Goal: Task Accomplishment & Management: Manage account settings

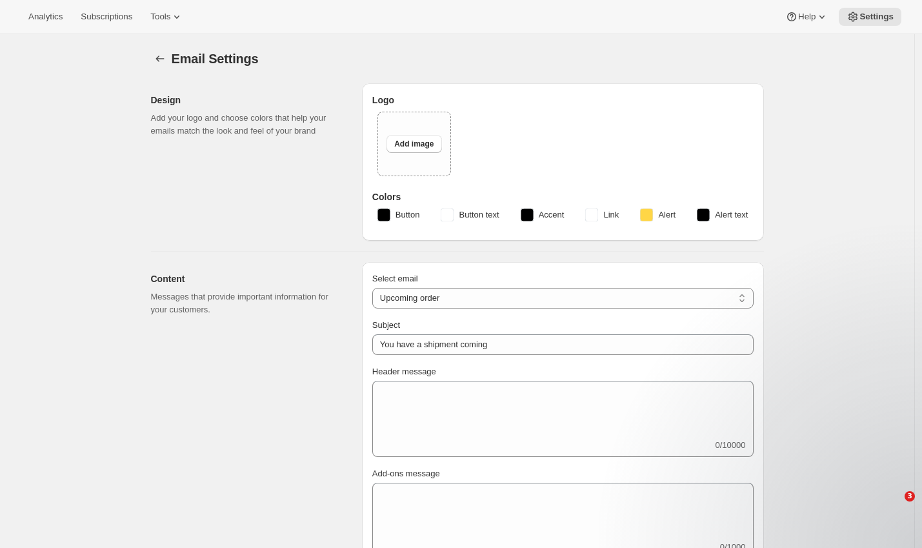
select select "subscriptionMessage"
select select "3"
select select "15"
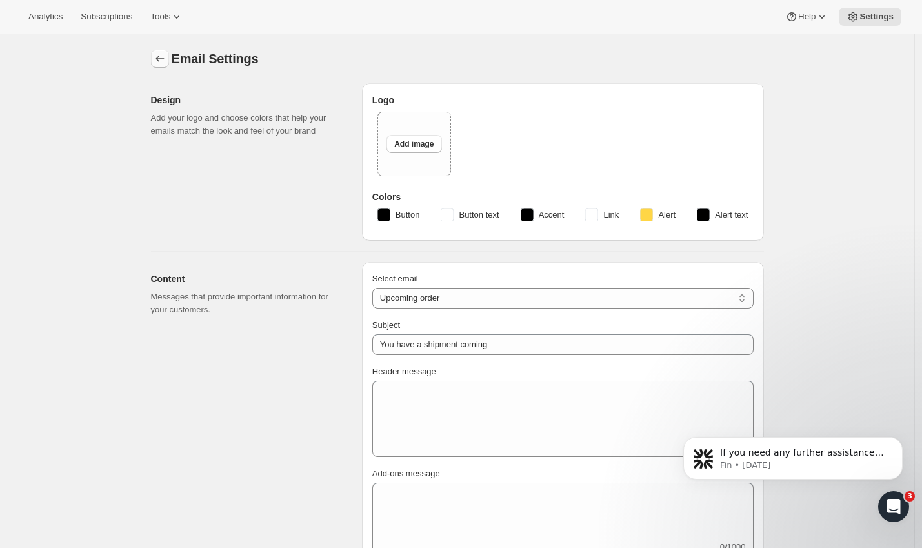
click at [157, 52] on button "Settings" at bounding box center [160, 59] width 18 height 18
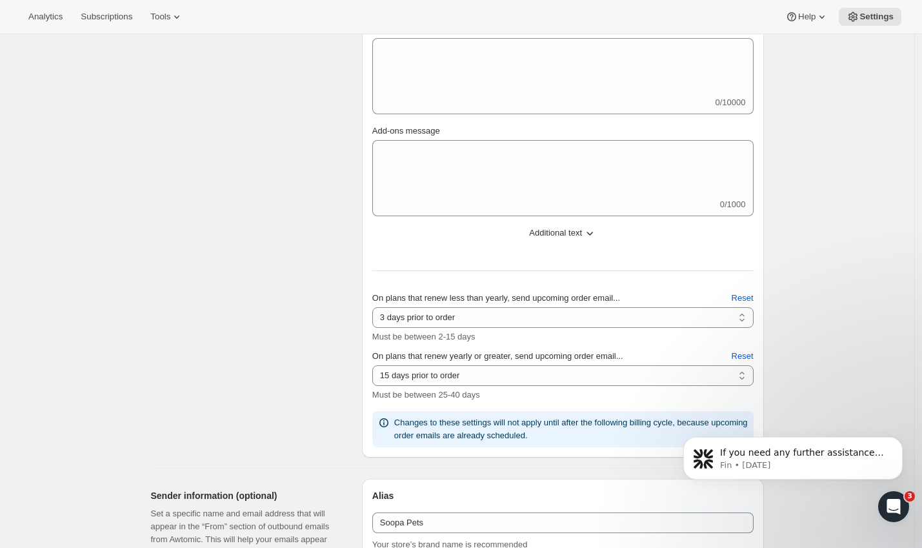
scroll to position [474, 0]
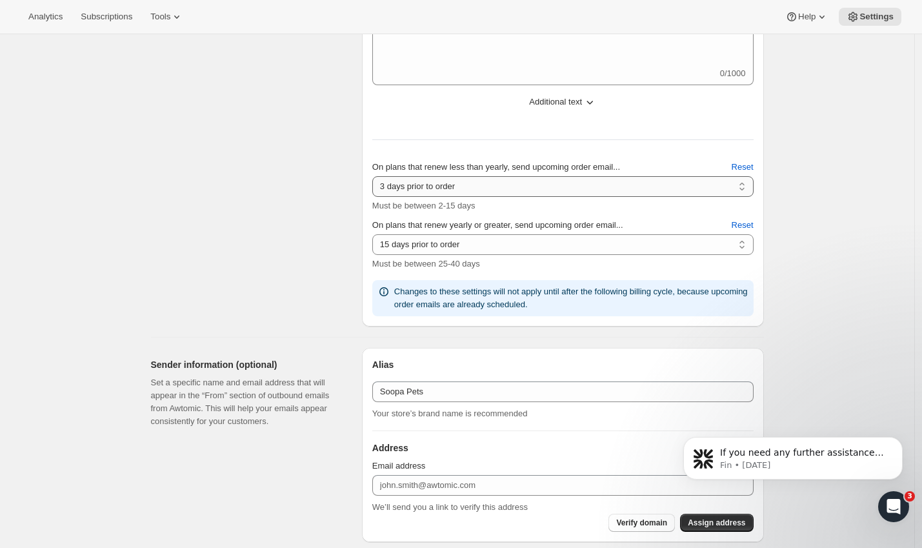
click at [707, 189] on select "2 days prior to order 3 days prior to order 4 days prior to order 5 days prior …" at bounding box center [562, 186] width 381 height 21
click at [376, 176] on select "2 days prior to order 3 days prior to order 4 days prior to order 5 days prior …" at bounding box center [562, 186] width 381 height 21
click at [799, 206] on div "Email Settings. This page is ready Email Settings Design Add your logo and choo…" at bounding box center [457, 450] width 914 height 1778
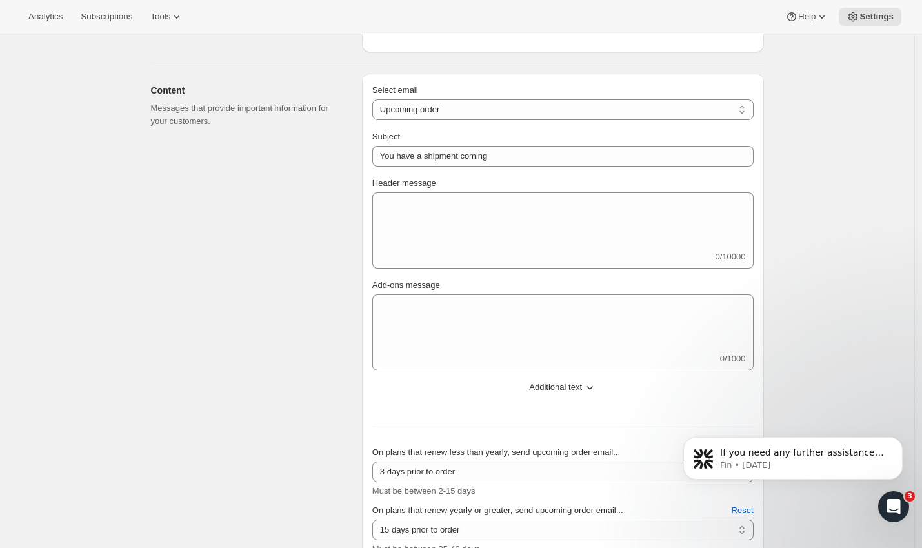
scroll to position [0, 0]
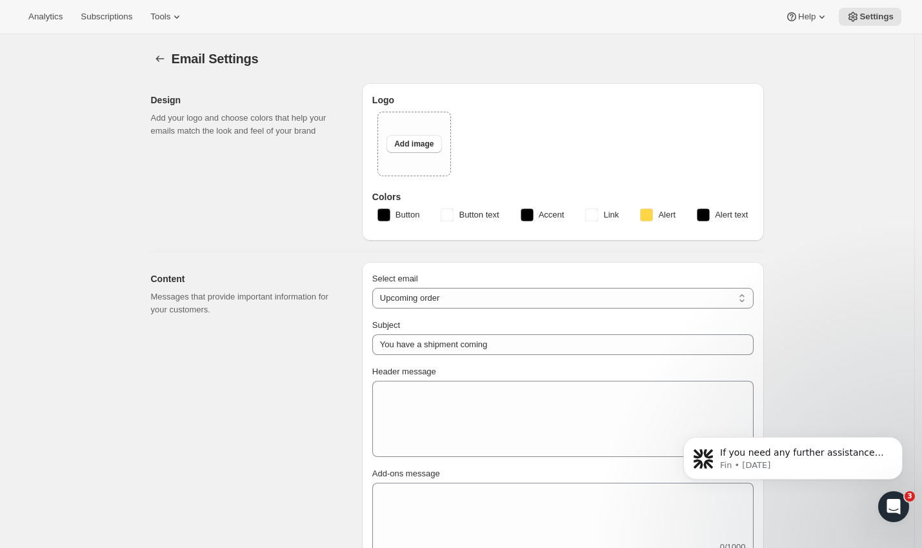
click at [159, 46] on div "Email Settings. This page is ready Email Settings" at bounding box center [457, 58] width 613 height 49
click at [160, 59] on icon "Settings" at bounding box center [159, 58] width 8 height 6
select select "5"
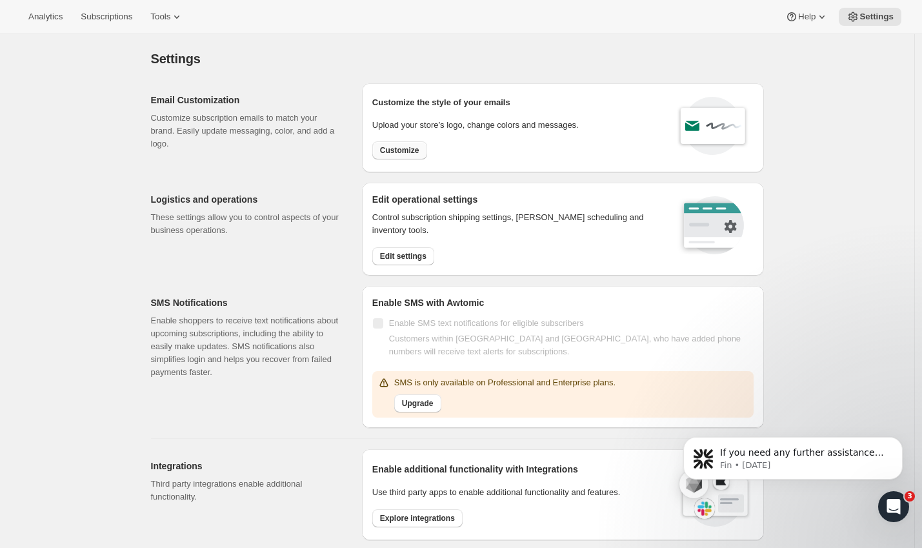
click at [403, 152] on span "Customize" at bounding box center [399, 150] width 39 height 10
select select "subscriptionMessage"
select select "5"
select select "15"
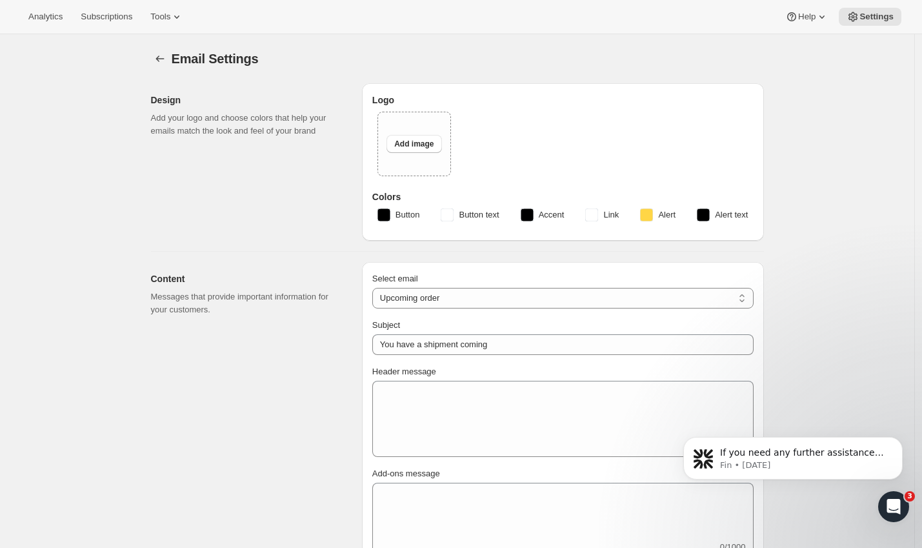
type input "Soopa Pets"
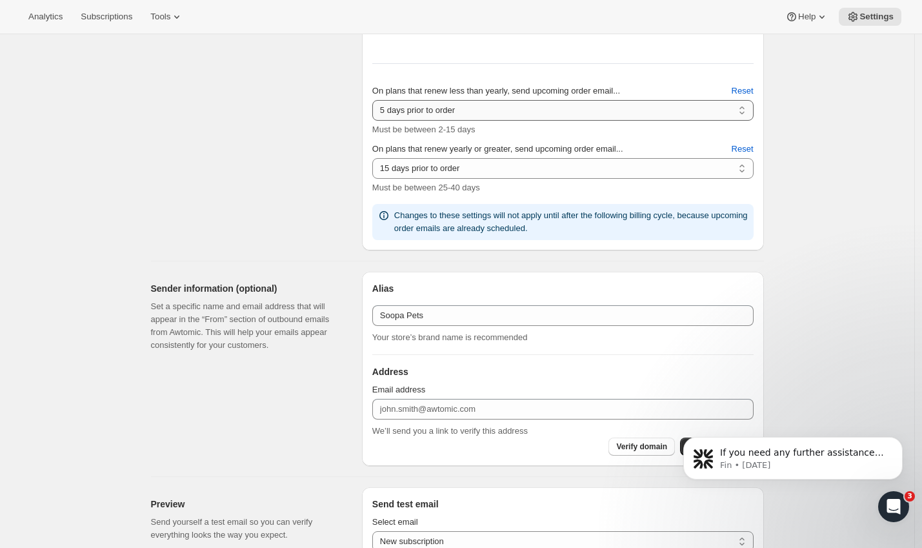
click at [462, 106] on select "2 days prior to order 3 days prior to order 4 days prior to order 5 days prior …" at bounding box center [562, 110] width 381 height 21
select select "3"
click at [376, 100] on select "2 days prior to order 3 days prior to order 4 days prior to order 5 days prior …" at bounding box center [562, 110] width 381 height 21
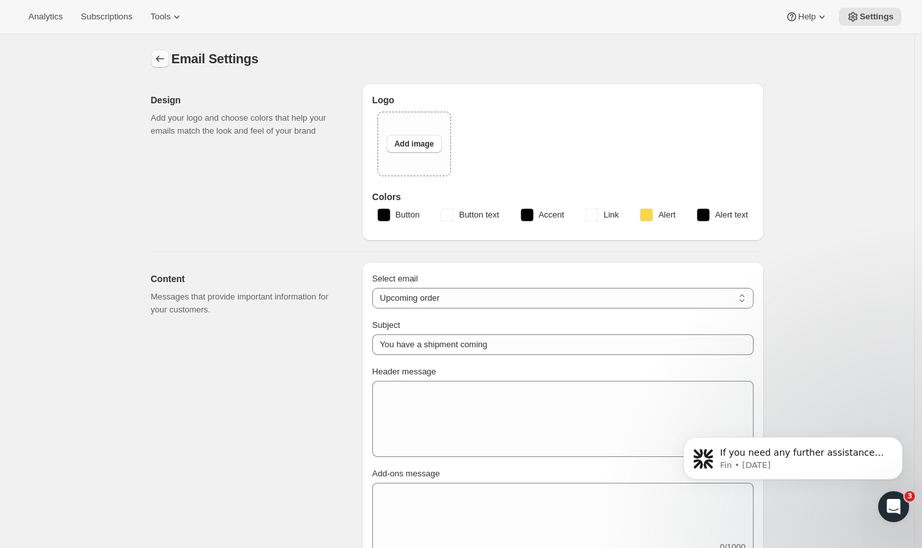
click at [166, 59] on icon "Settings" at bounding box center [160, 58] width 13 height 13
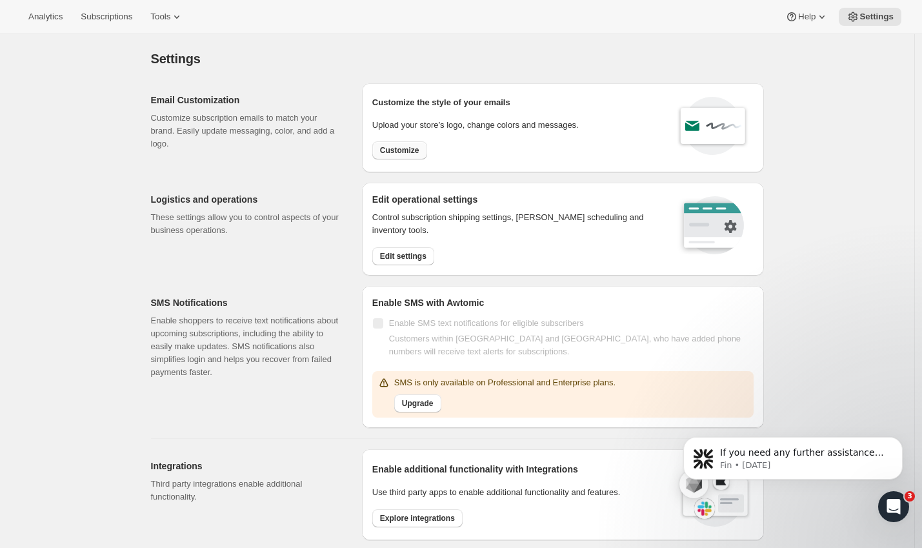
click at [413, 147] on span "Customize" at bounding box center [399, 150] width 39 height 10
select select "subscriptionMessage"
select select "5"
select select "15"
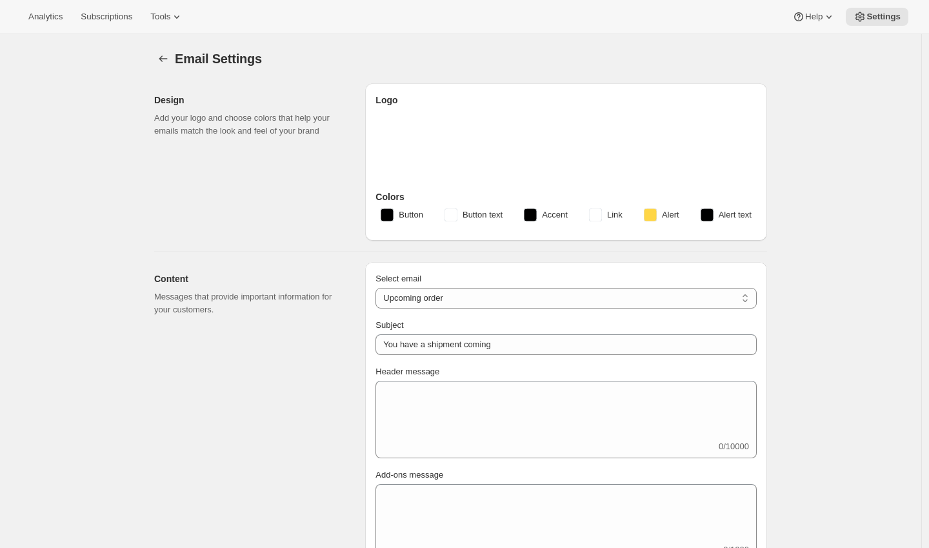
select select "subscriptionMessage"
select select "5"
select select "15"
select select "3"
type input "Soopa Pets"
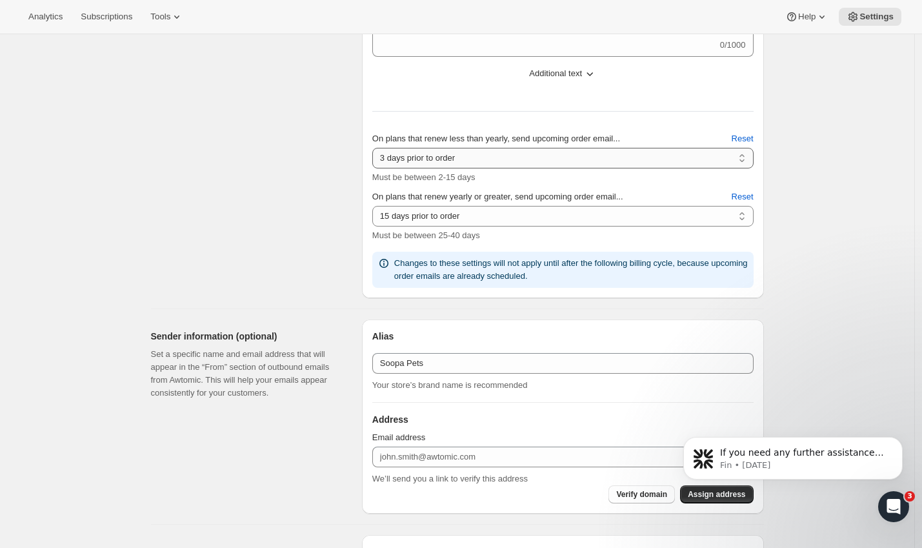
click at [479, 161] on select "2 days prior to order 3 days prior to order 4 days prior to order 5 days prior …" at bounding box center [562, 158] width 381 height 21
select select "5"
click at [376, 148] on select "2 days prior to order 3 days prior to order 4 days prior to order 5 days prior …" at bounding box center [562, 158] width 381 height 21
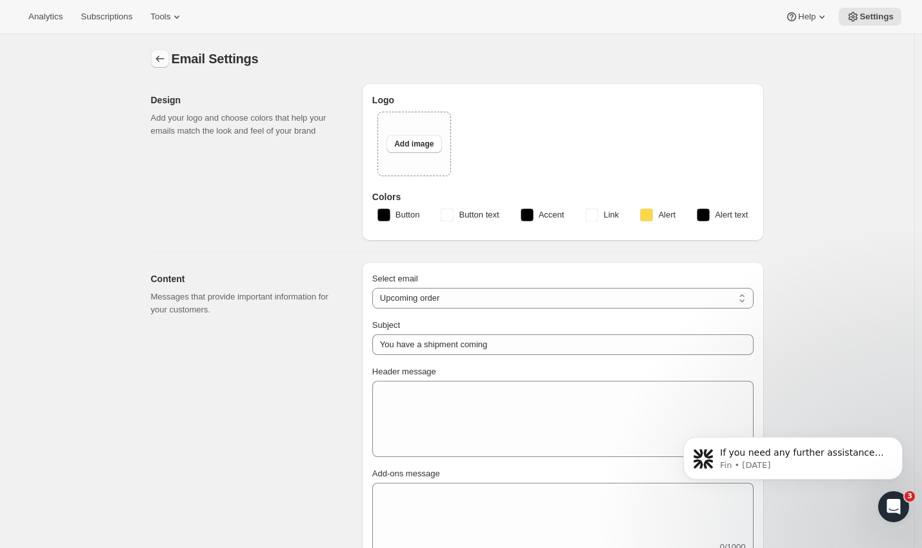
click at [156, 50] on button "Settings" at bounding box center [160, 59] width 18 height 18
